Goal: Information Seeking & Learning: Compare options

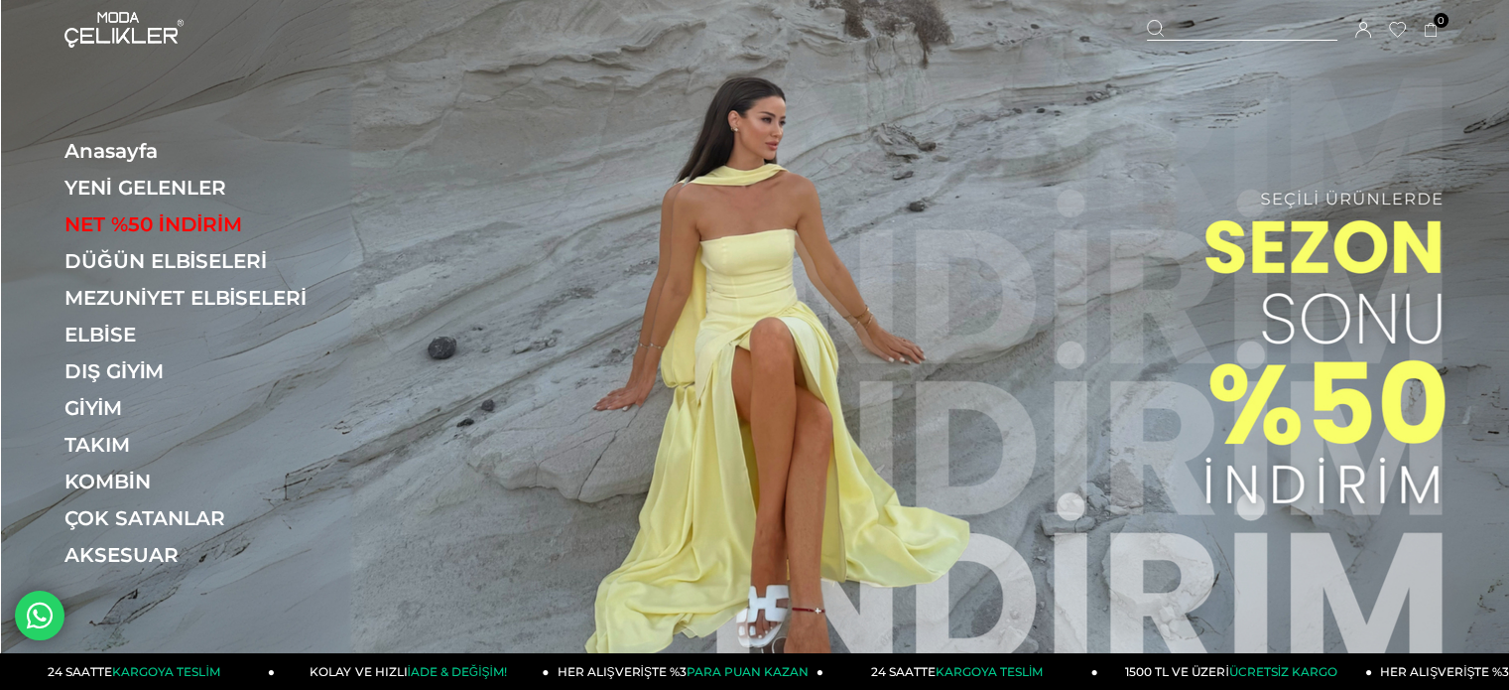
drag, startPoint x: 1226, startPoint y: 23, endPoint x: 1202, endPoint y: 38, distance: 28.1
click at [1226, 23] on div at bounding box center [1242, 30] width 191 height 21
click at [1046, 93] on input "text" at bounding box center [755, 99] width 1152 height 40
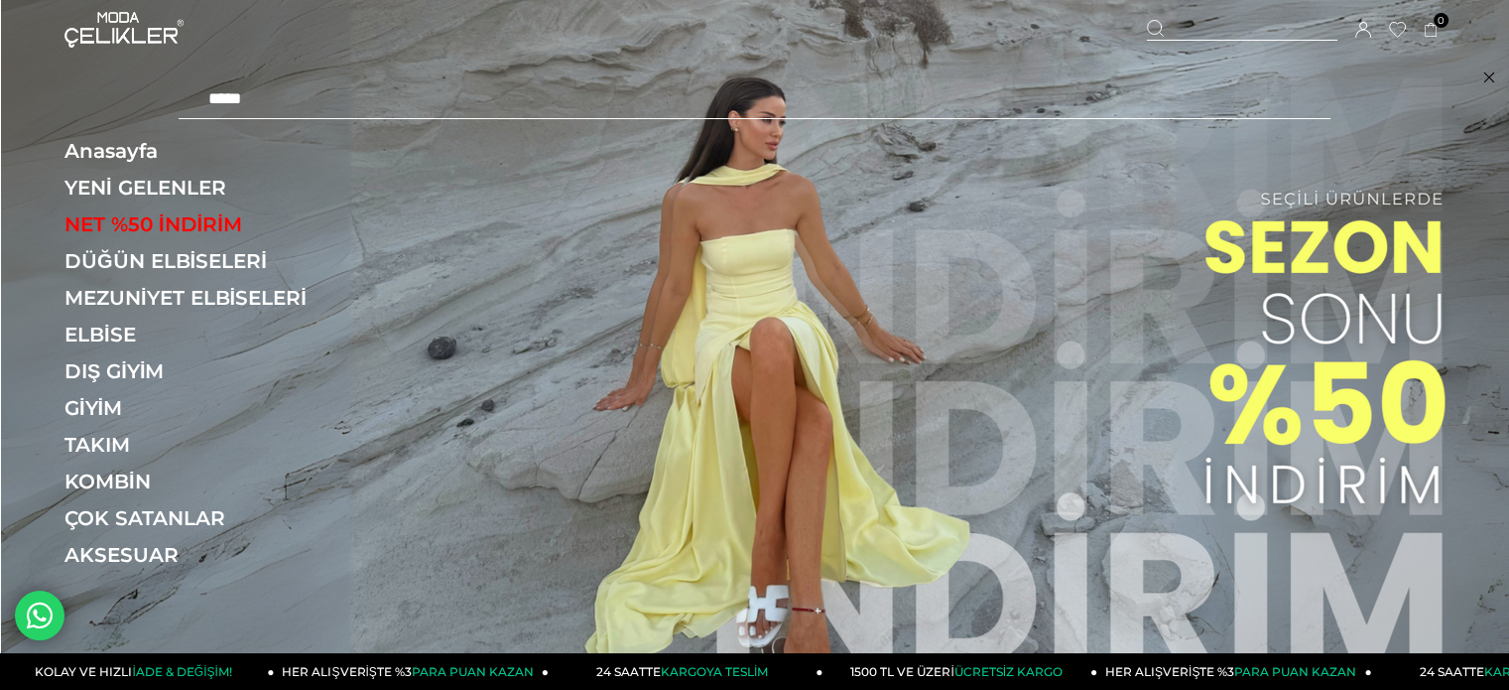
type input "*****"
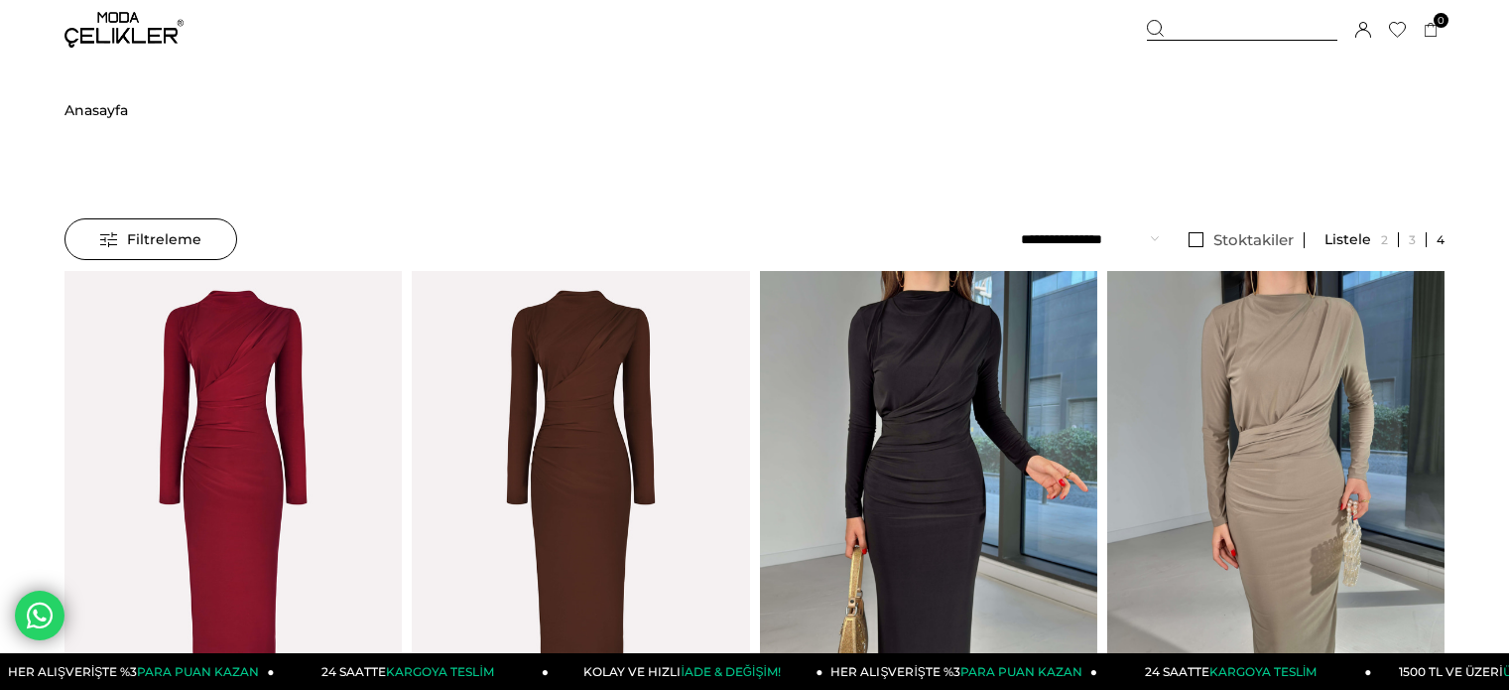
click at [555, 396] on div at bounding box center [749, 495] width 1351 height 449
click at [555, 396] on img at bounding box center [580, 495] width 337 height 506
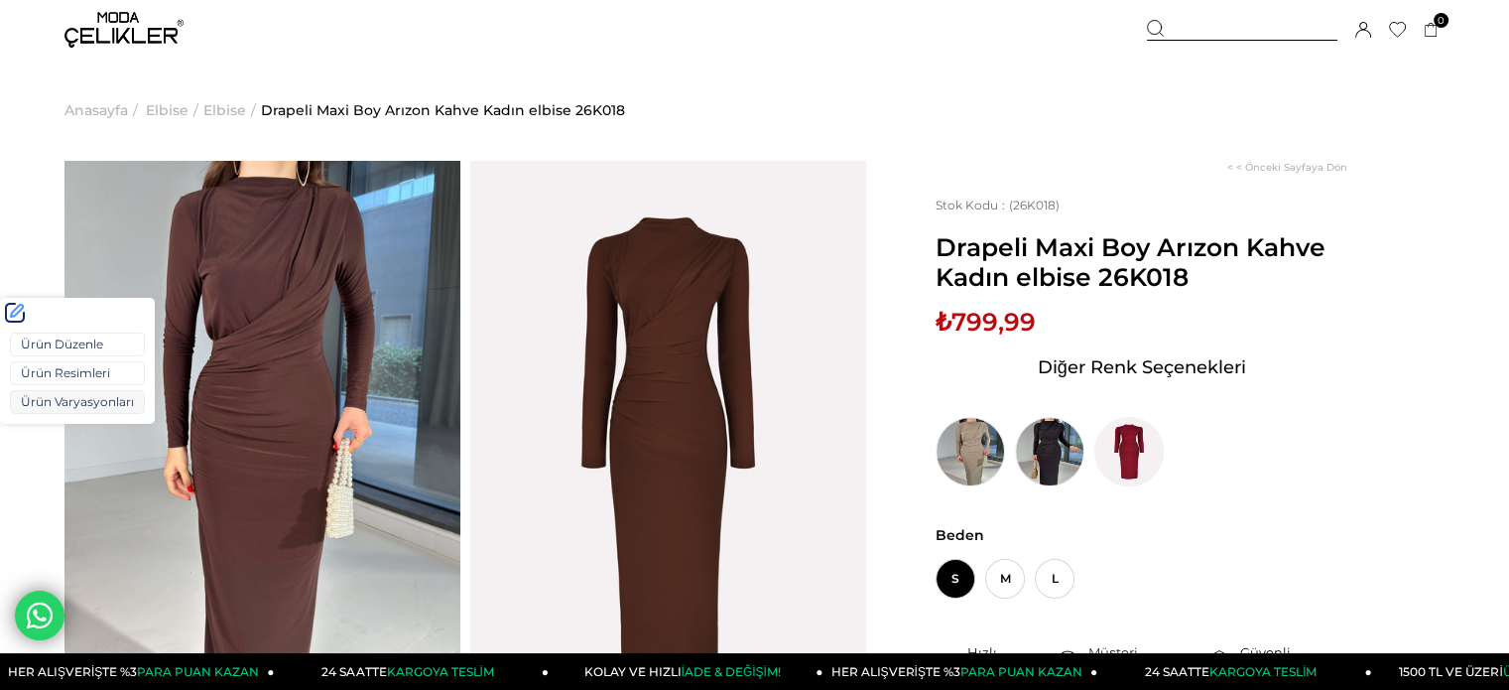
click at [64, 396] on link "Ürün Varyasyonları" at bounding box center [77, 402] width 135 height 24
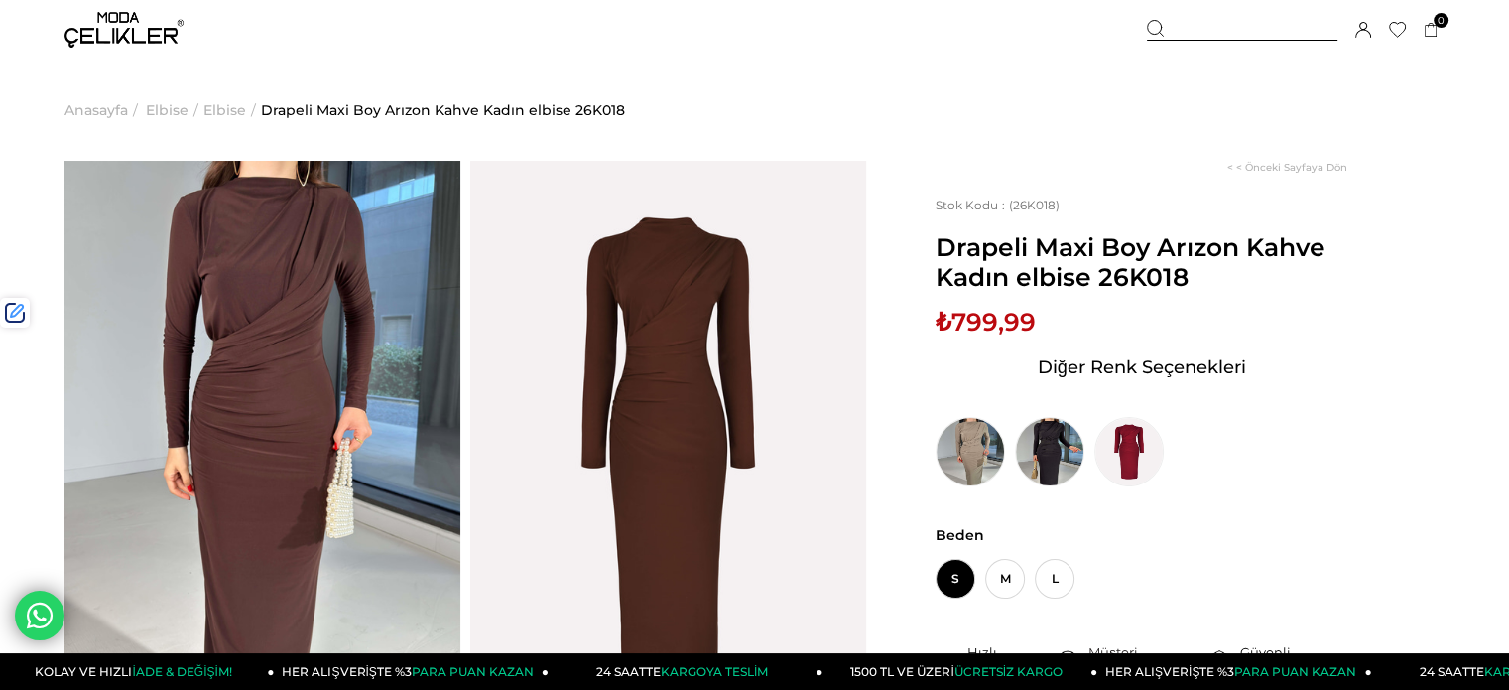
click at [1131, 288] on span "Drapeli Maxi Boy Arızon Kahve Kadın elbise 26K018" at bounding box center [1142, 262] width 412 height 60
copy span "26K018"
click at [1250, 31] on div at bounding box center [1242, 30] width 191 height 21
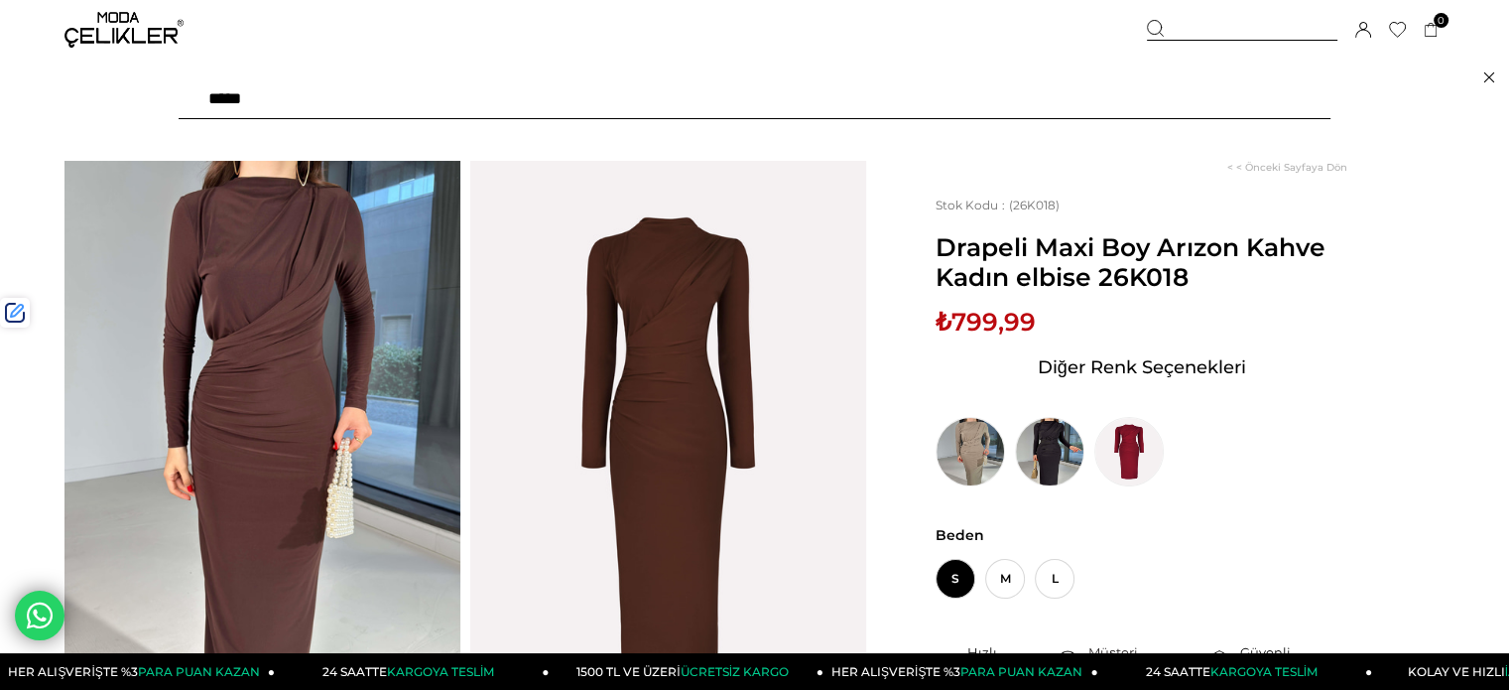
click at [1067, 93] on input "text" at bounding box center [755, 99] width 1152 height 40
type input "*****"
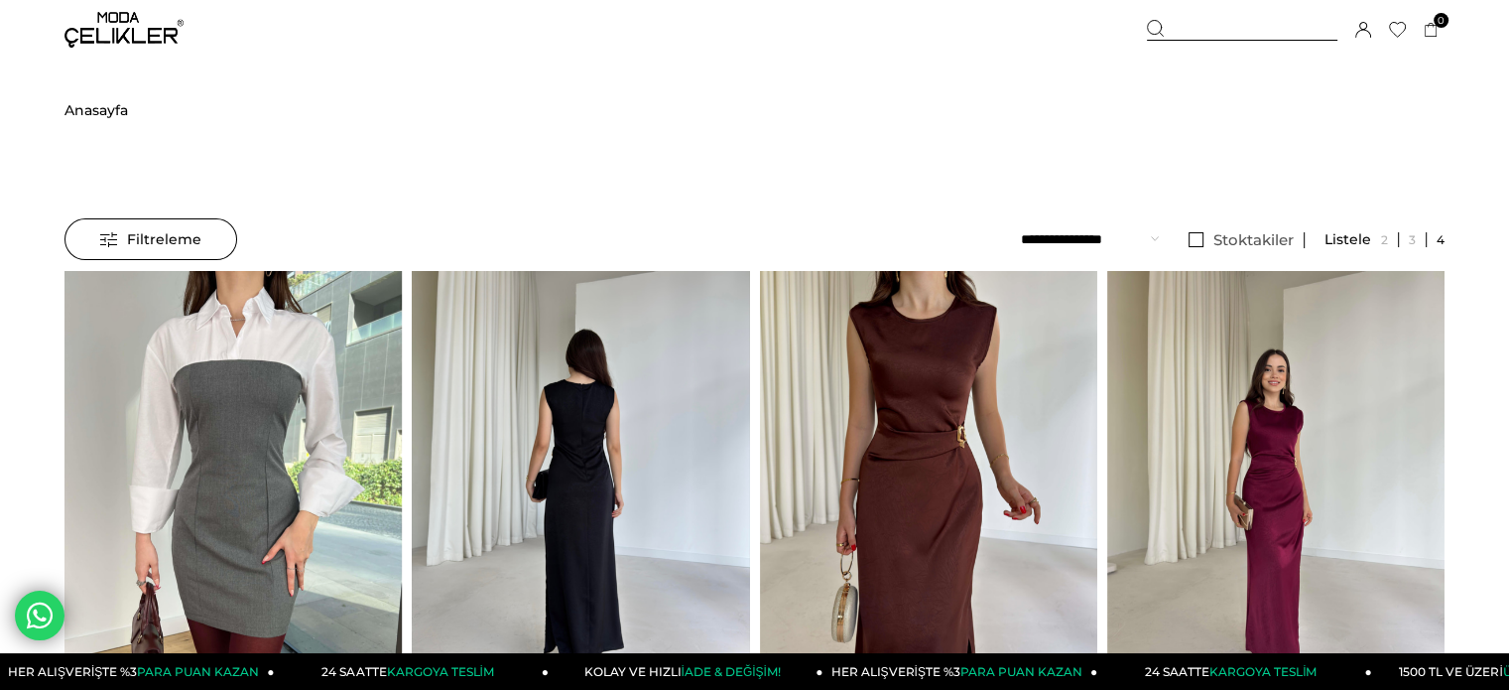
click at [492, 412] on img at bounding box center [580, 496] width 337 height 450
click at [492, 412] on div at bounding box center [918, 495] width 1013 height 449
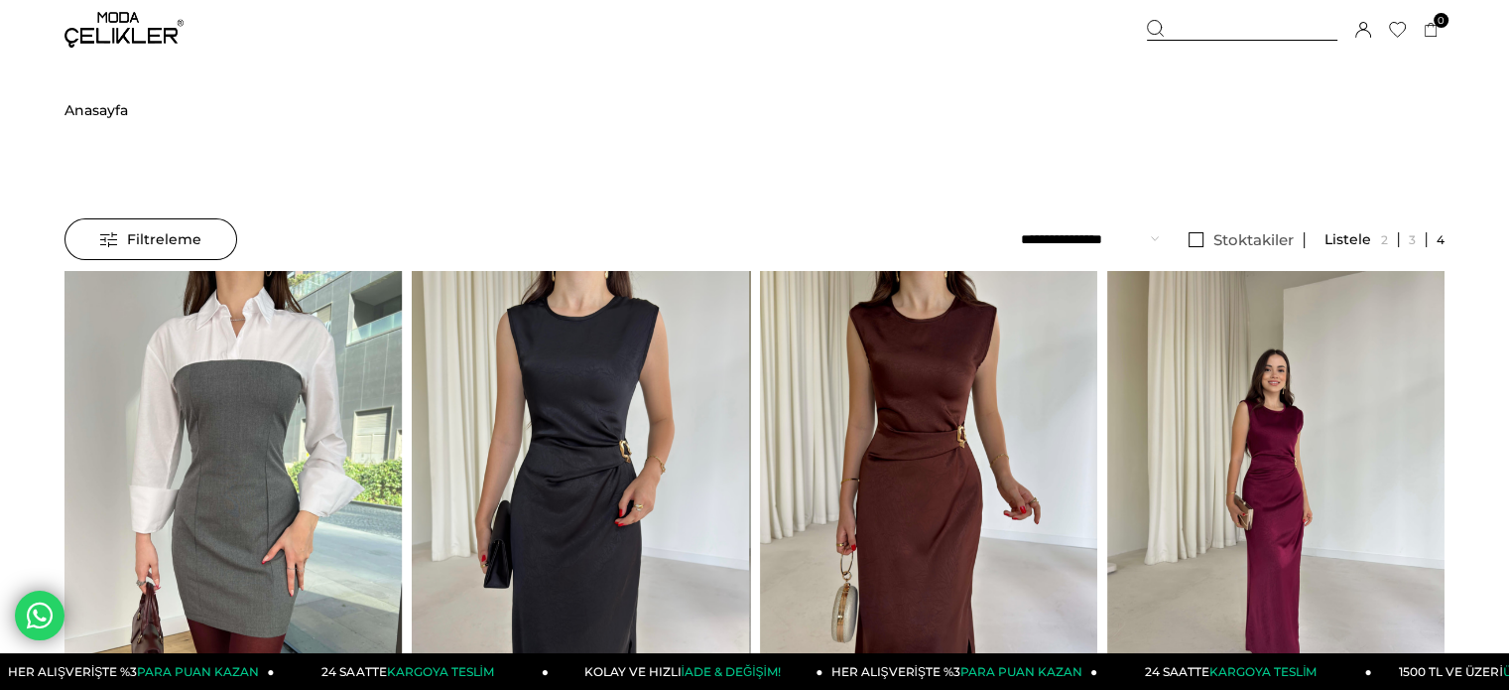
click at [492, 412] on img at bounding box center [580, 496] width 337 height 450
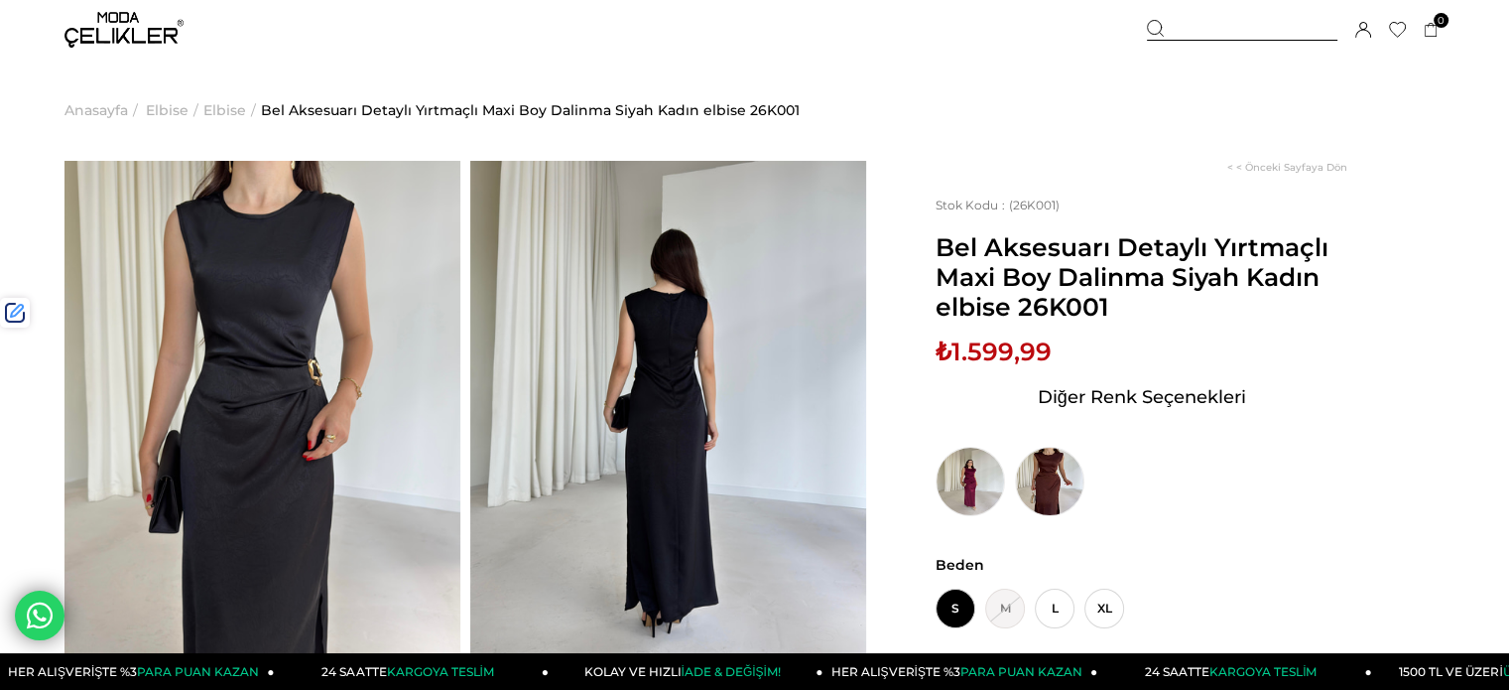
click at [1001, 349] on span "₺1.599,99" at bounding box center [994, 351] width 116 height 30
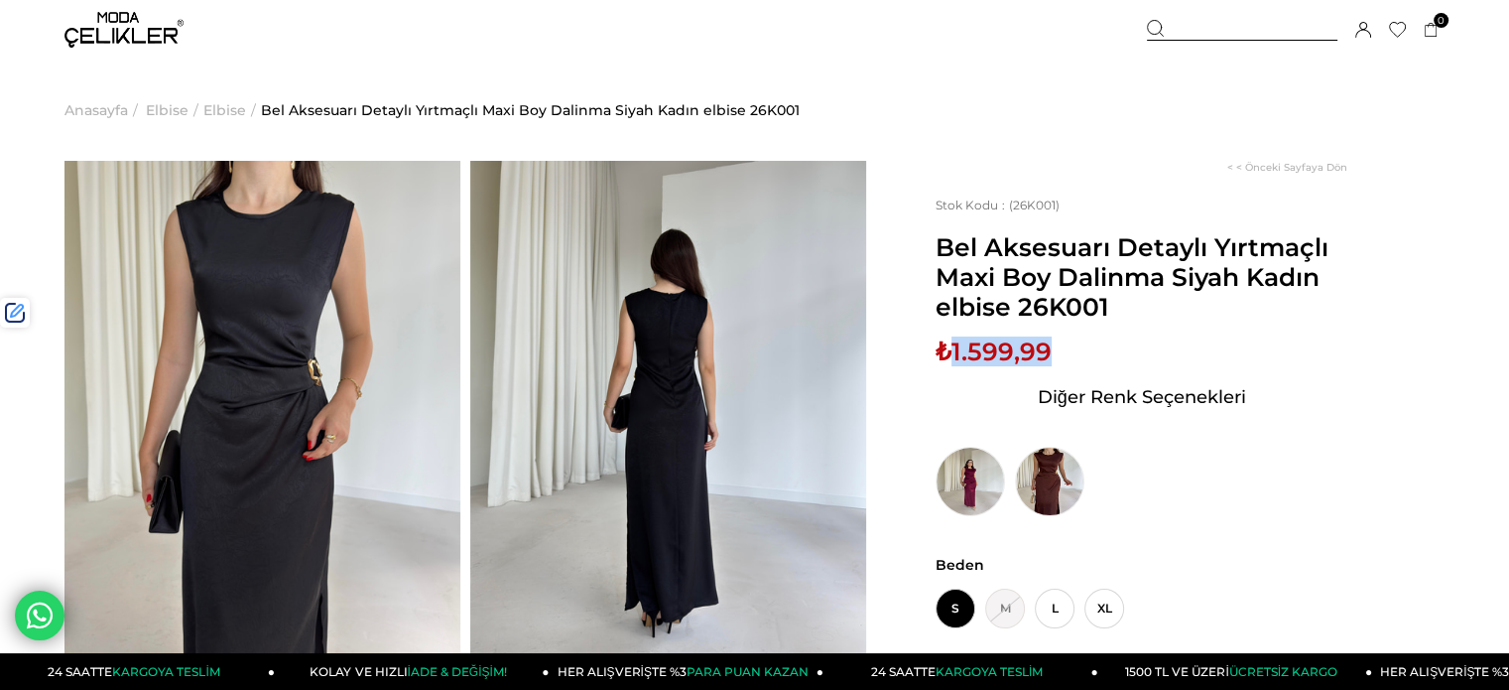
click at [1001, 349] on span "₺1.599,99" at bounding box center [994, 351] width 116 height 30
copy span "1.599,99"
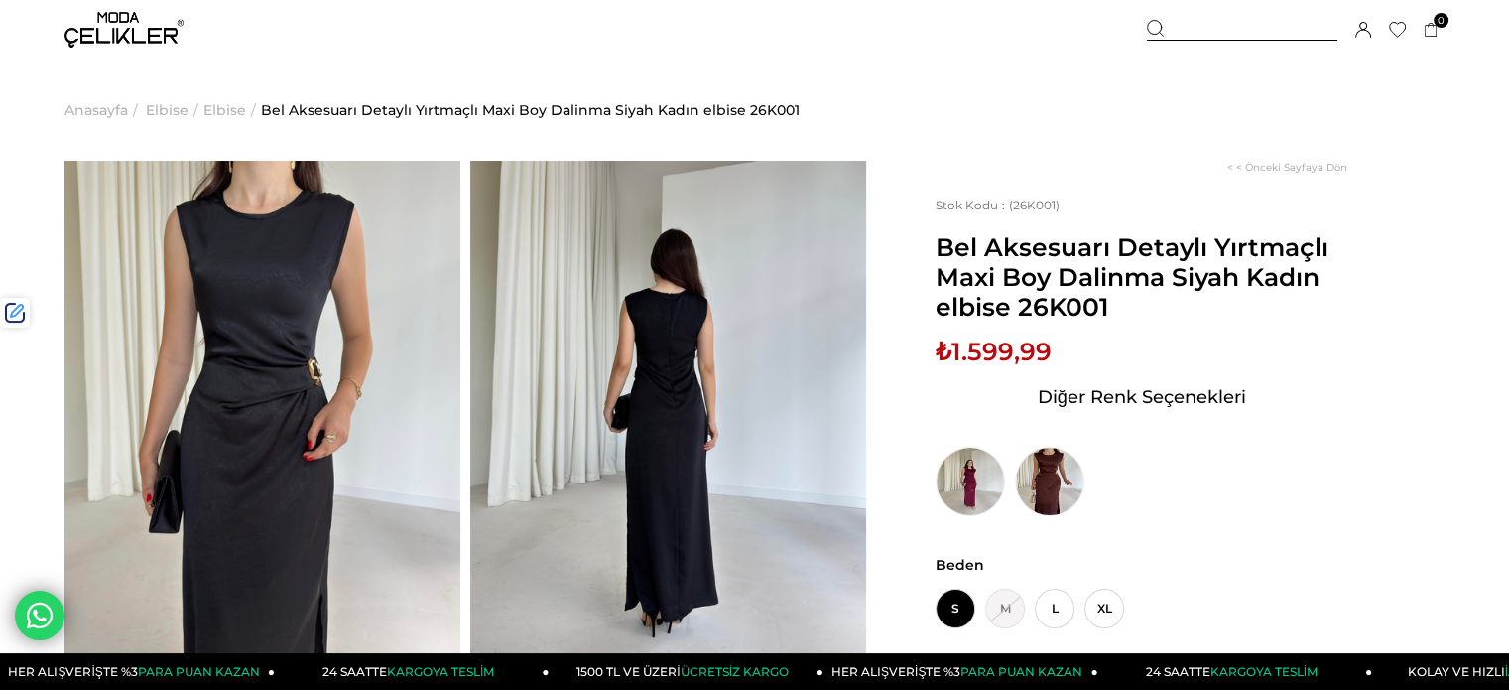
click at [1189, 28] on div at bounding box center [1242, 30] width 191 height 21
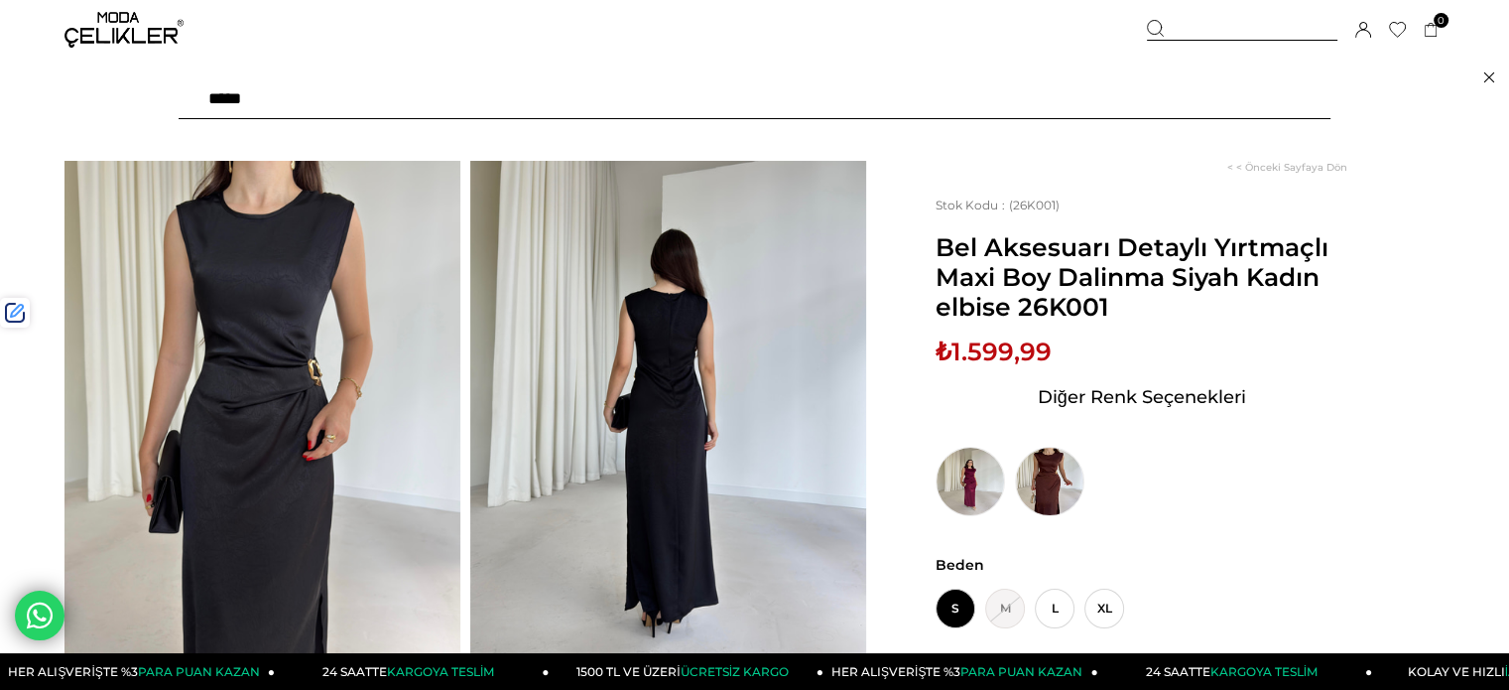
click at [1087, 88] on input "text" at bounding box center [755, 99] width 1152 height 40
type input "******"
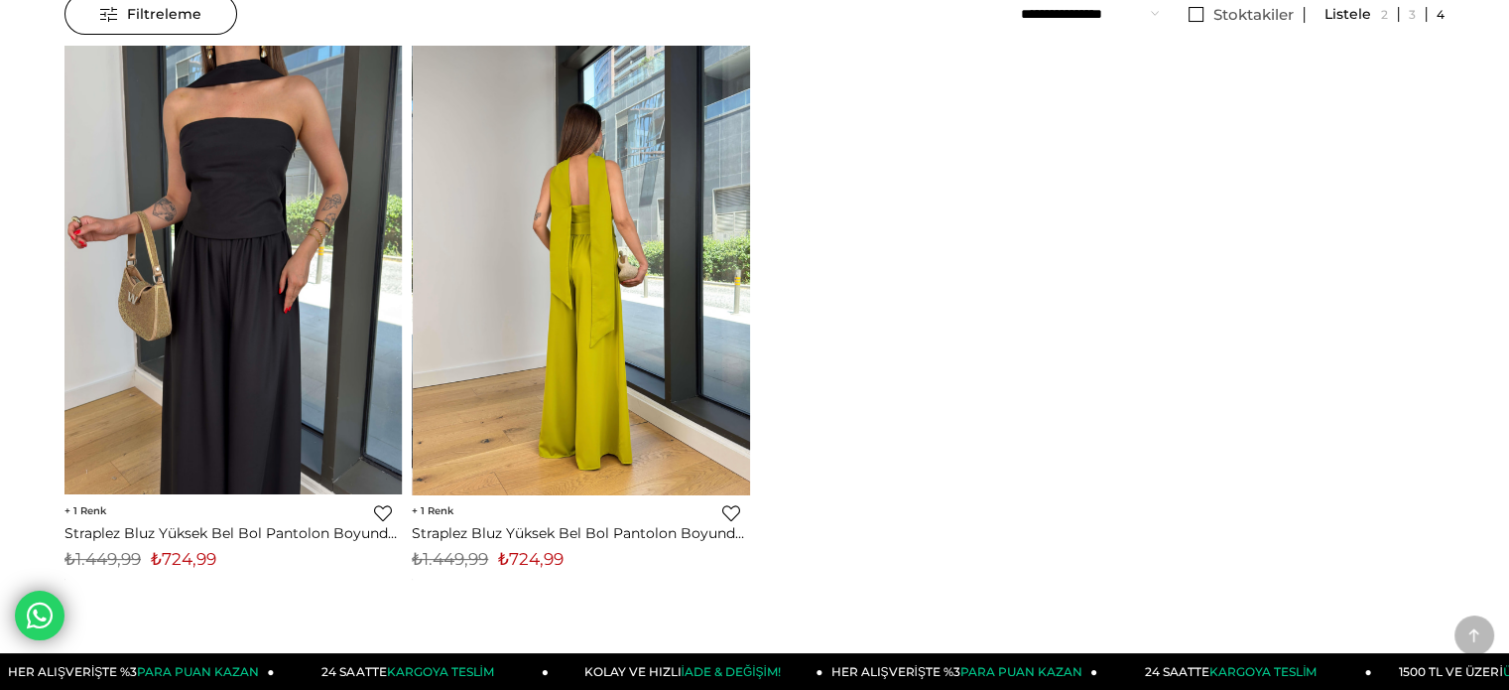
scroll to position [230, 0]
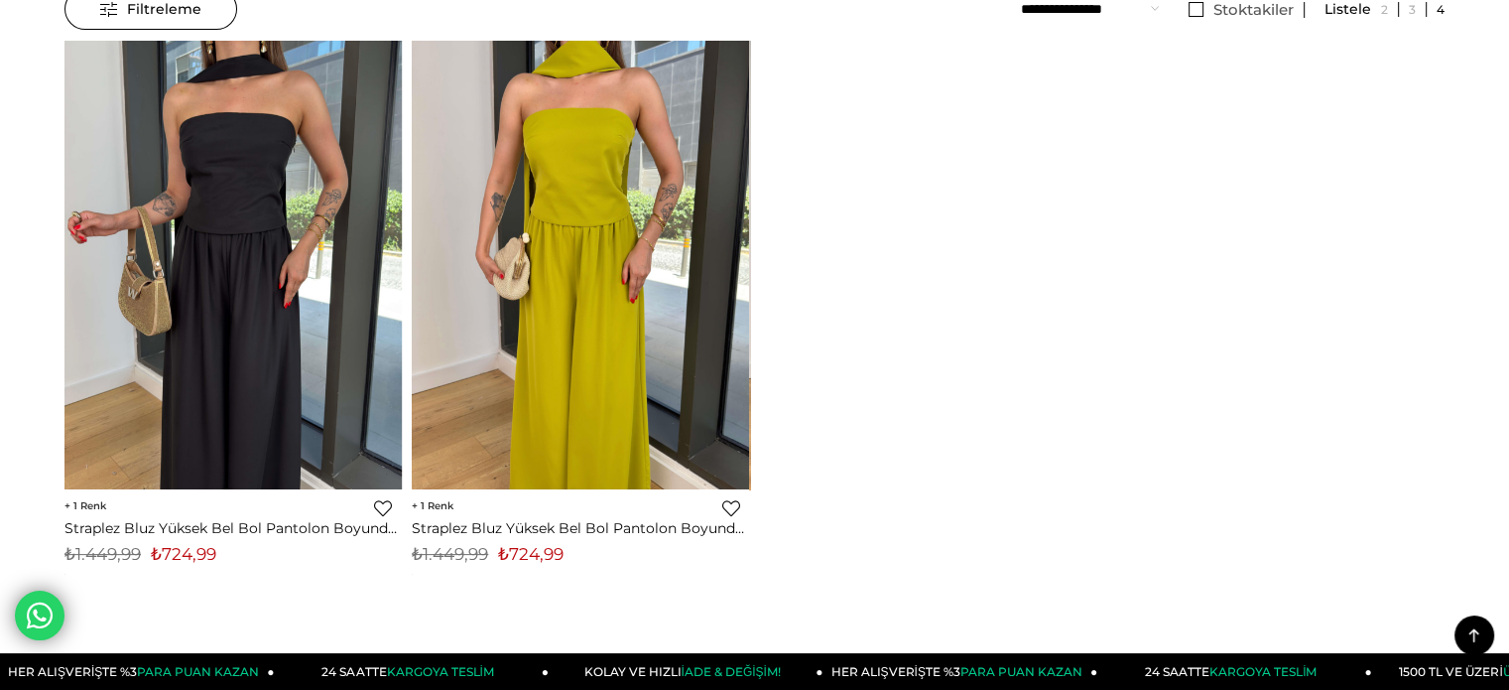
click at [533, 554] on span "₺724,99" at bounding box center [530, 554] width 65 height 20
drag, startPoint x: 533, startPoint y: 554, endPoint x: 520, endPoint y: 534, distance: 23.7
click at [533, 554] on span "₺724,99" at bounding box center [530, 554] width 65 height 20
copy span "724,99"
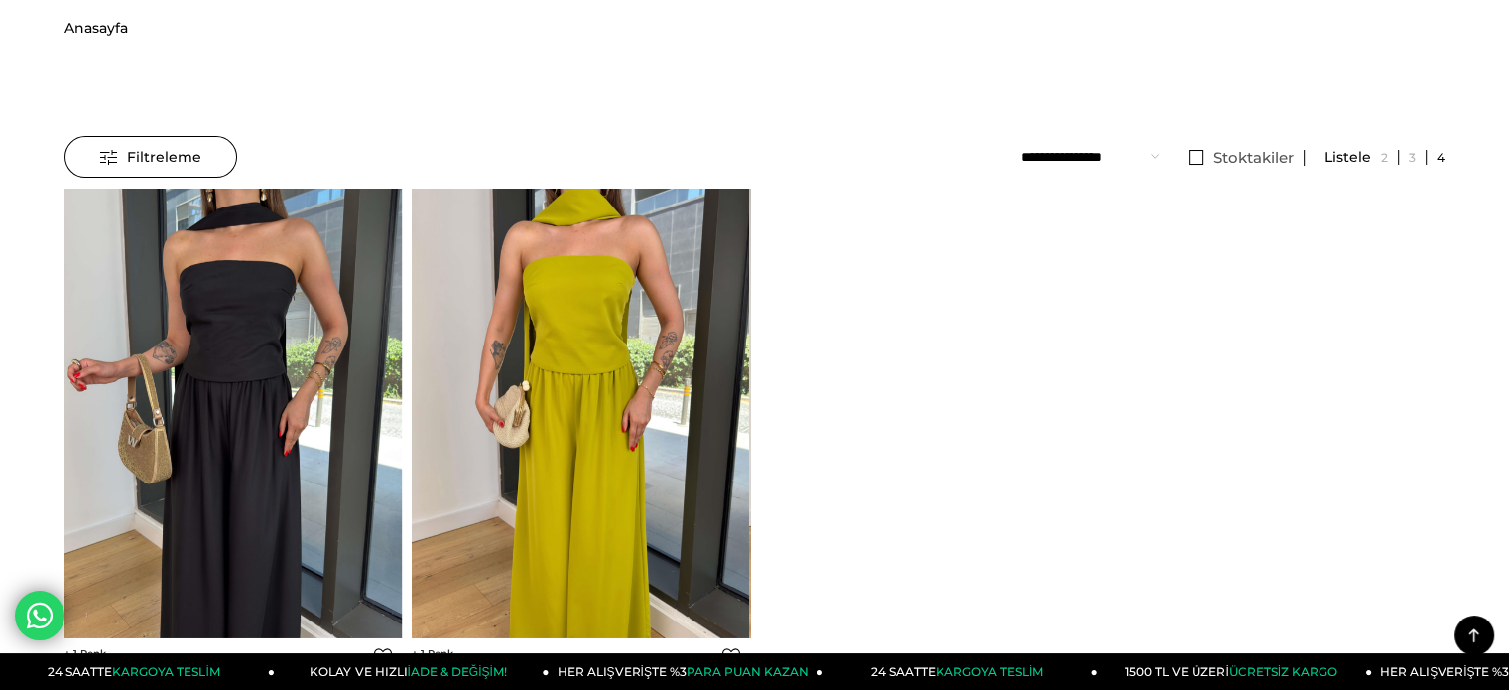
scroll to position [0, 0]
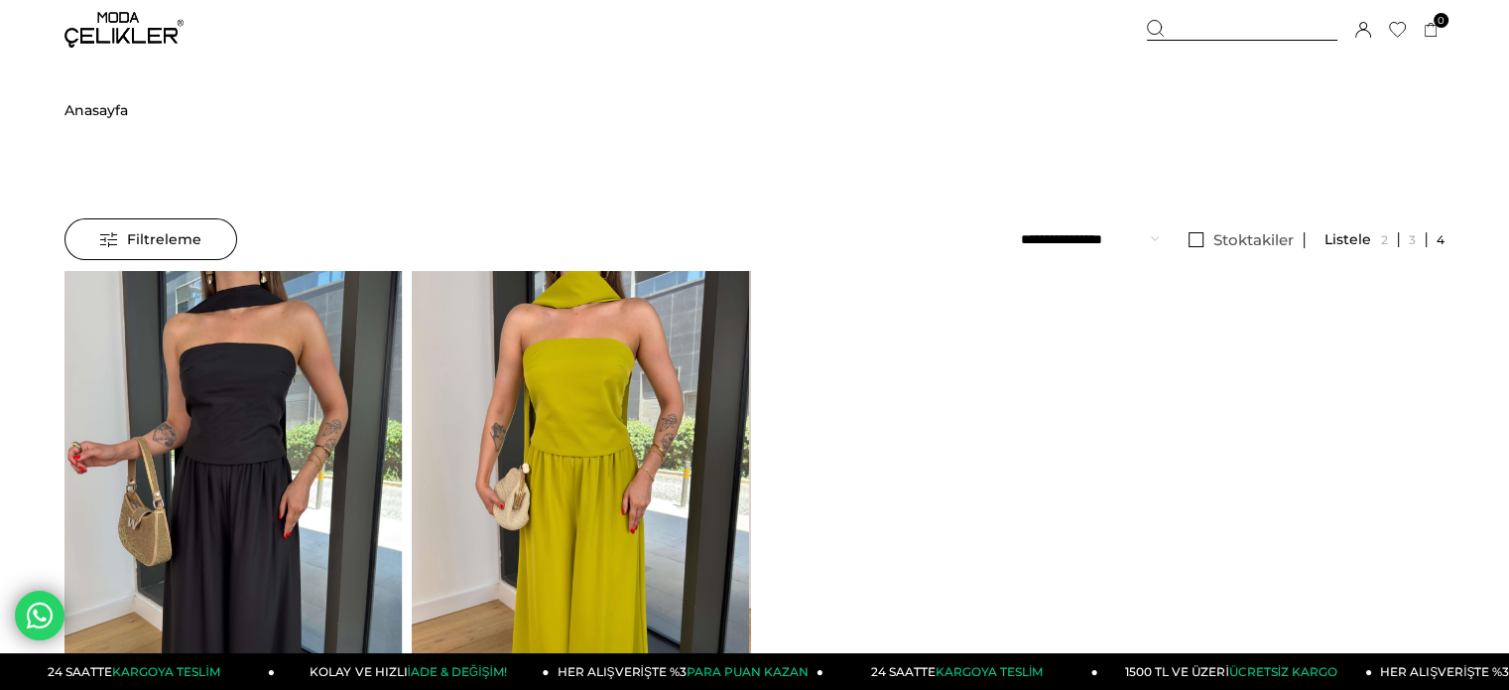
click at [1227, 31] on div at bounding box center [1242, 30] width 191 height 21
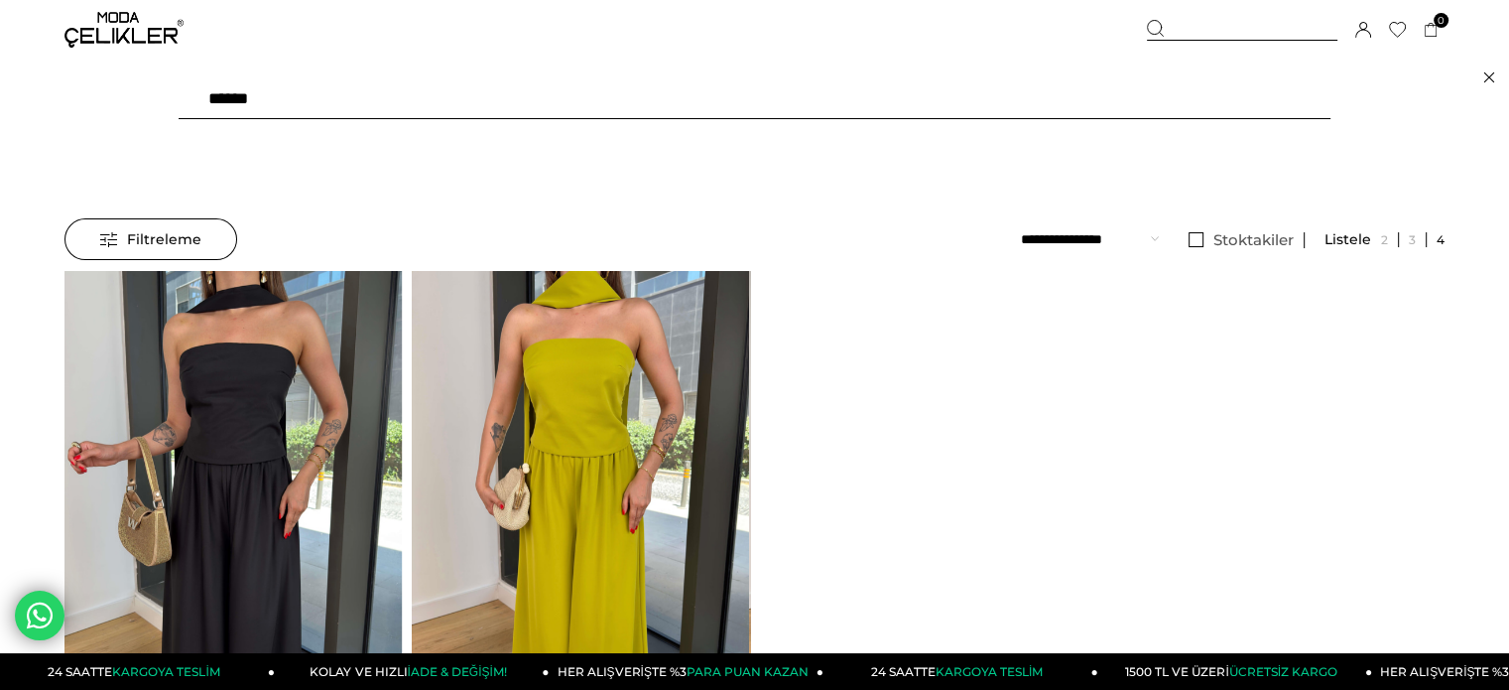
click at [1092, 98] on input "******" at bounding box center [755, 99] width 1152 height 40
paste input "text"
type input "******"
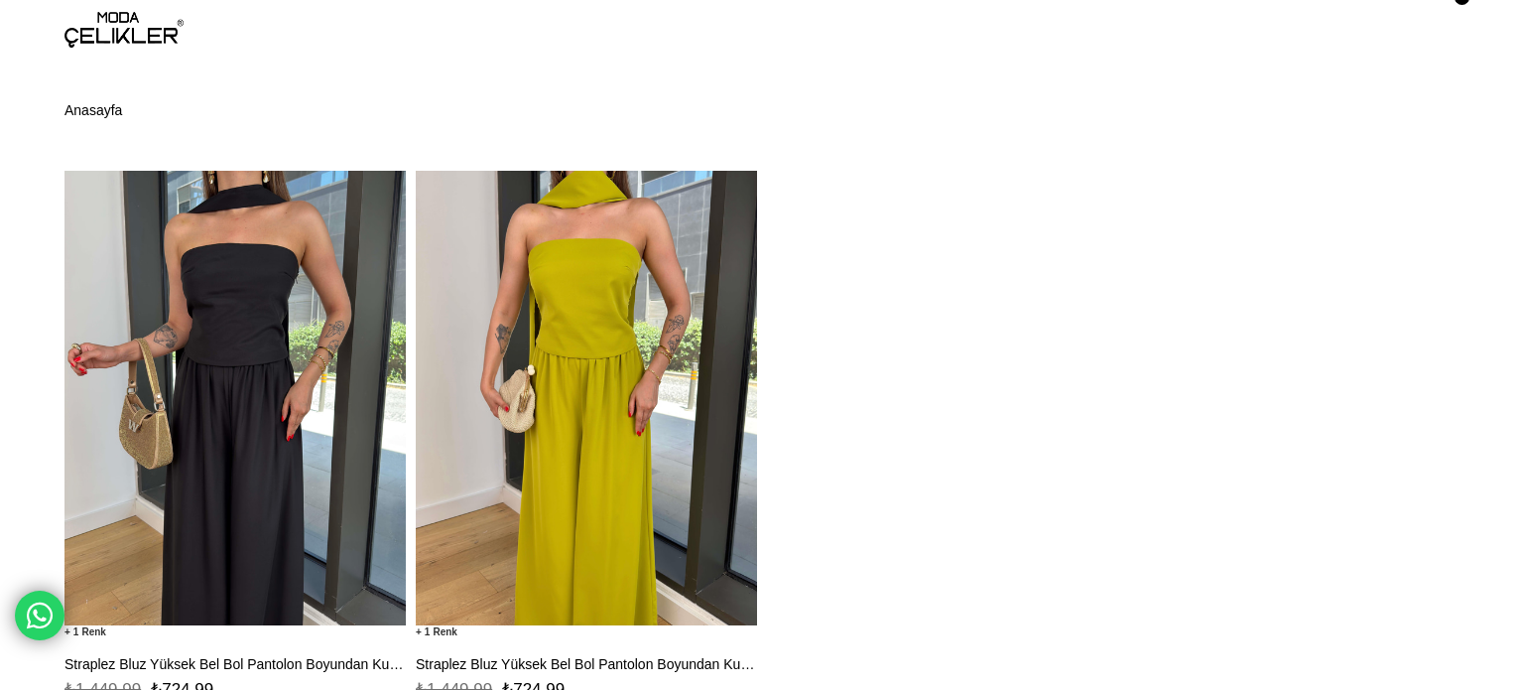
click at [363, 408] on img at bounding box center [235, 398] width 341 height 454
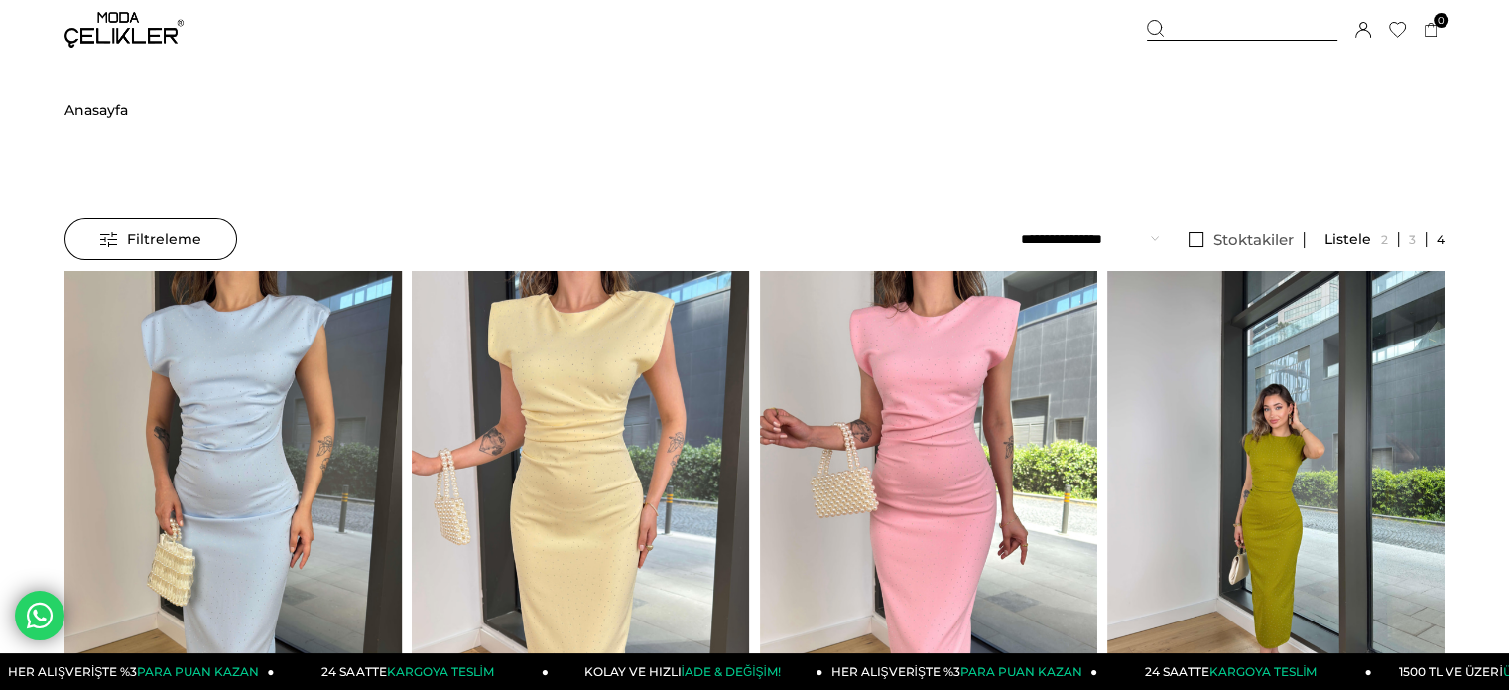
click at [1200, 334] on img at bounding box center [1275, 496] width 337 height 450
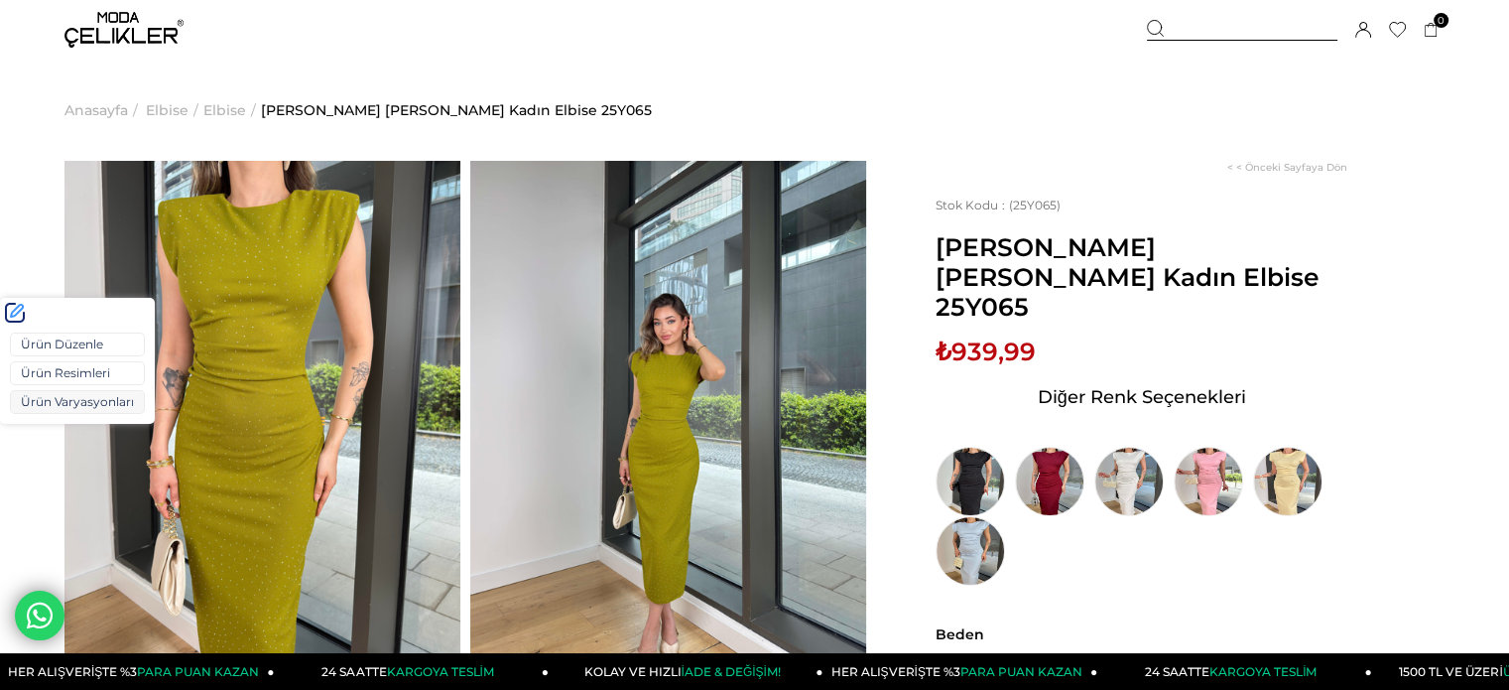
click at [42, 397] on link "Ürün Varyasyonları" at bounding box center [77, 402] width 135 height 24
click at [54, 408] on link "Ürün Varyasyonları" at bounding box center [77, 402] width 135 height 24
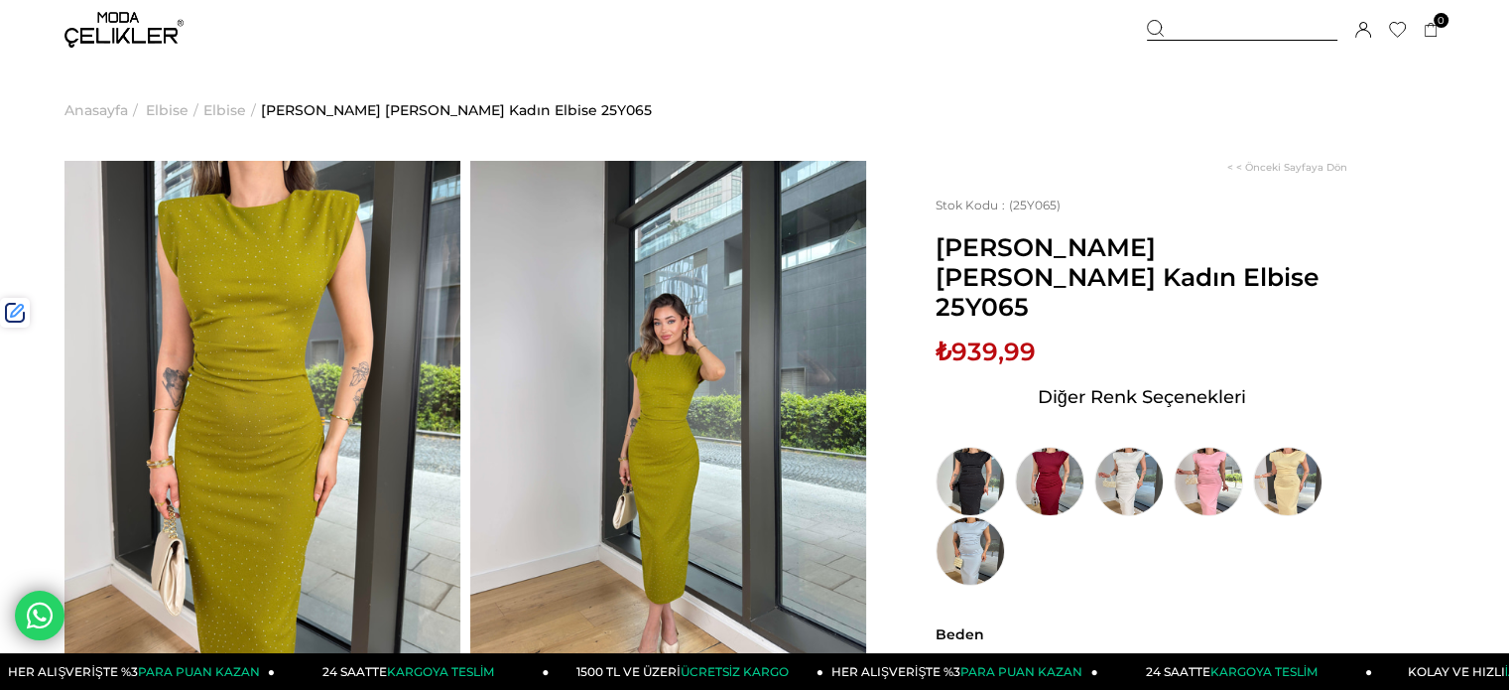
click at [1189, 27] on div at bounding box center [1242, 30] width 191 height 21
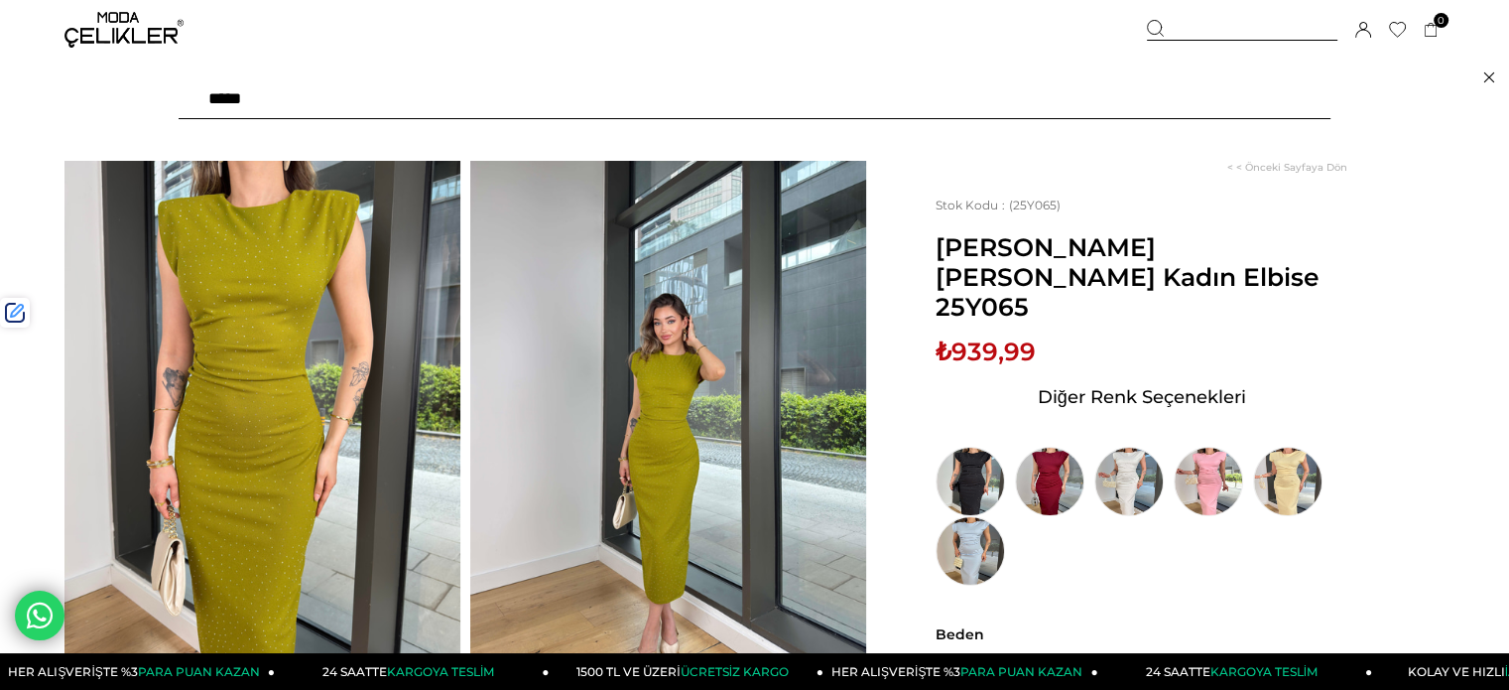
click at [1061, 102] on input "text" at bounding box center [755, 99] width 1152 height 40
type input "*****"
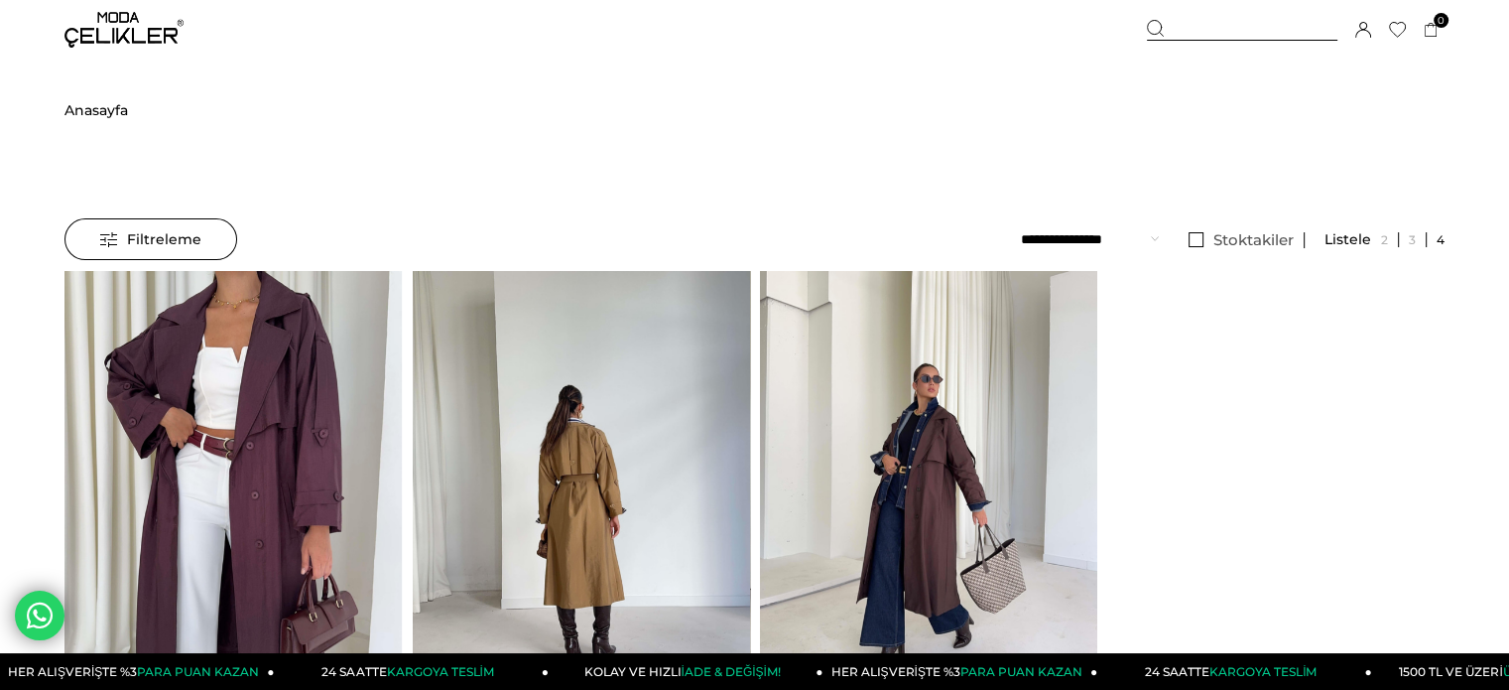
click at [905, 405] on div at bounding box center [929, 495] width 1688 height 449
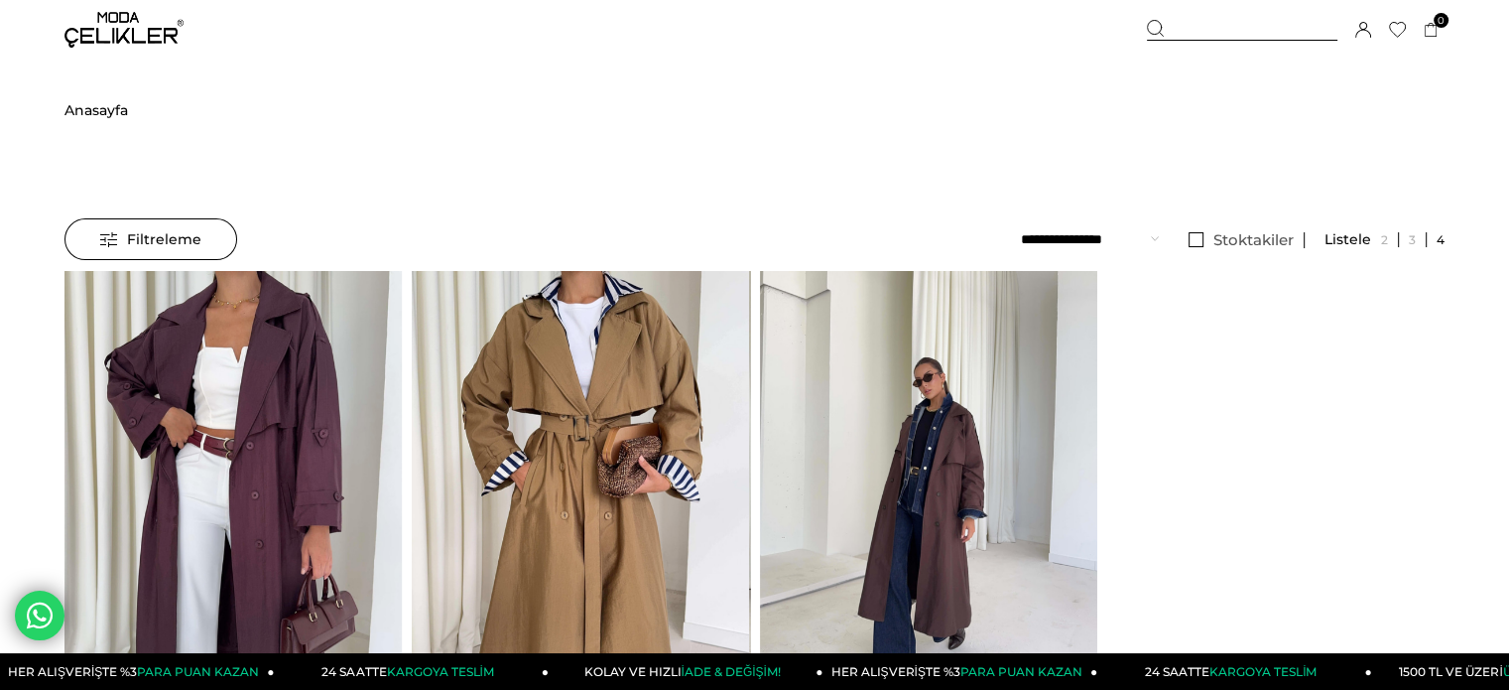
click at [905, 405] on img at bounding box center [928, 496] width 337 height 450
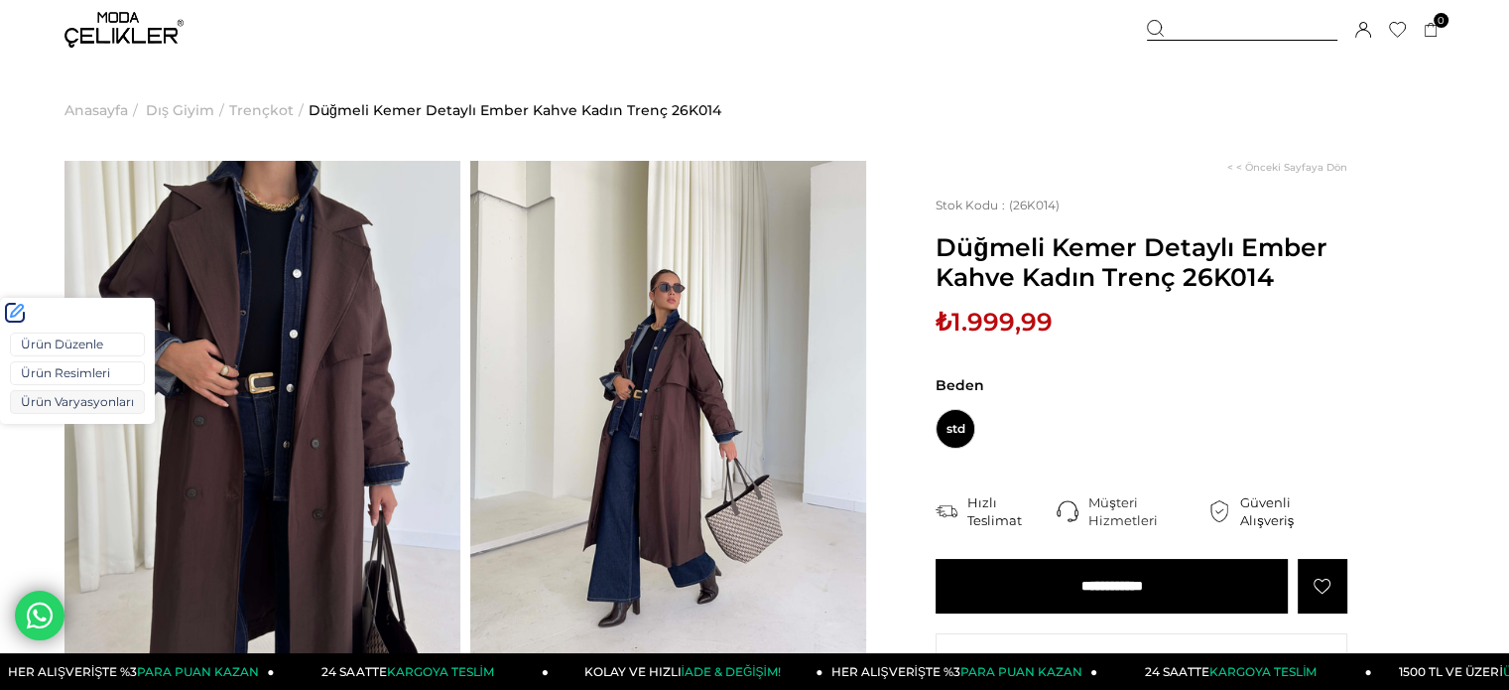
click at [49, 404] on link "Ürün Varyasyonları" at bounding box center [77, 402] width 135 height 24
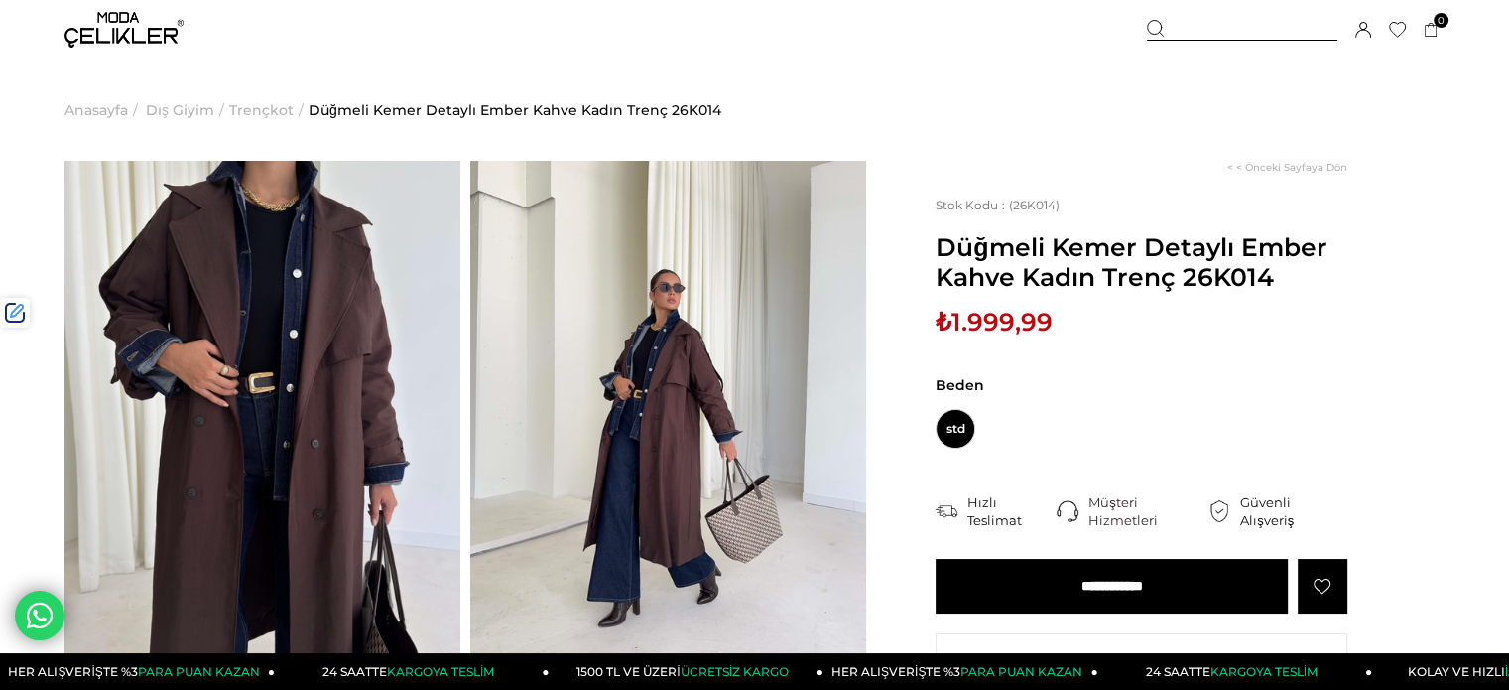
click at [1230, 32] on div at bounding box center [1242, 30] width 191 height 21
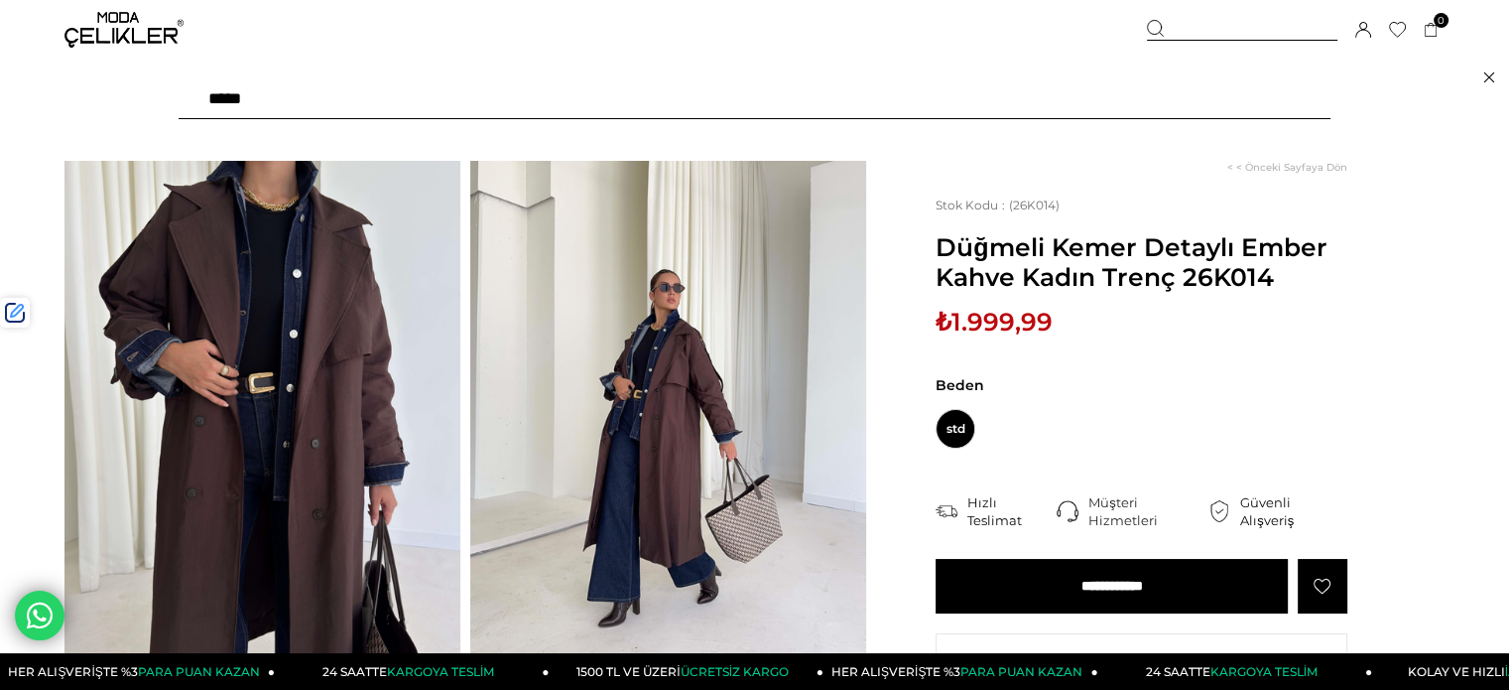
click at [1151, 97] on input "text" at bounding box center [755, 99] width 1152 height 40
type input "******"
